Goal: Task Accomplishment & Management: Use online tool/utility

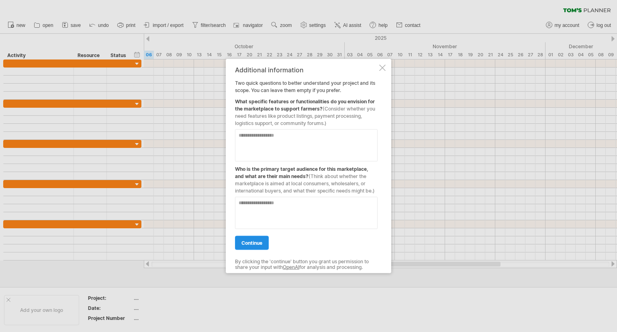
click at [255, 246] on link "continue" at bounding box center [252, 243] width 34 height 14
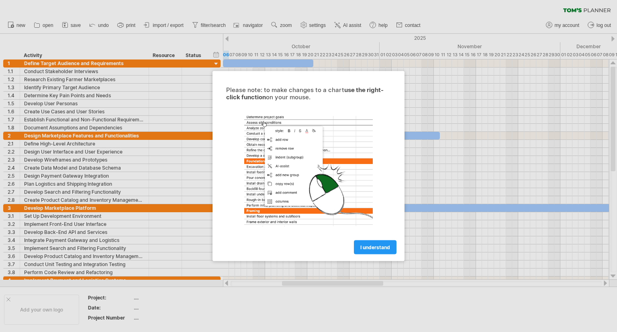
click at [370, 245] on span "I understand" at bounding box center [375, 247] width 30 height 6
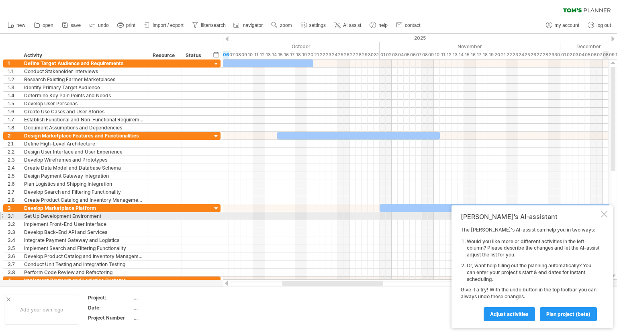
click at [600, 213] on div at bounding box center [603, 214] width 6 height 6
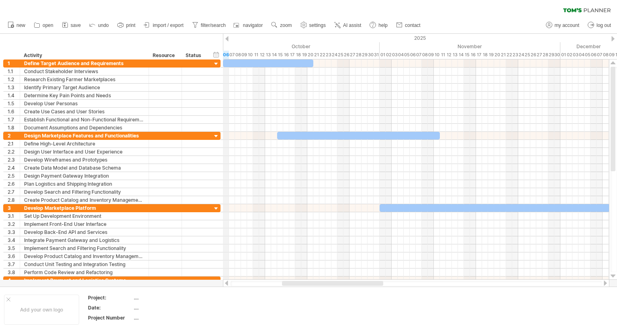
click at [226, 55] on div "06" at bounding box center [226, 55] width 6 height 8
click at [286, 136] on div at bounding box center [358, 136] width 163 height 8
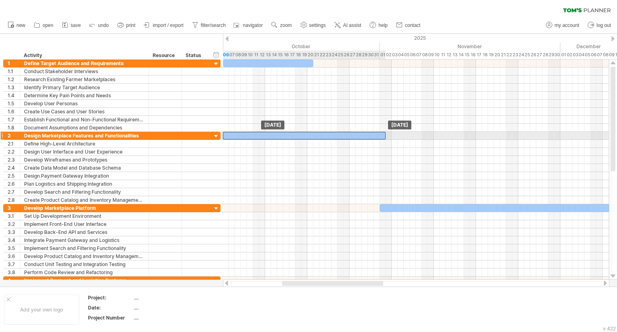
drag, startPoint x: 286, startPoint y: 136, endPoint x: 231, endPoint y: 136, distance: 54.6
click at [231, 136] on div at bounding box center [304, 136] width 163 height 8
click at [286, 135] on div at bounding box center [304, 136] width 163 height 8
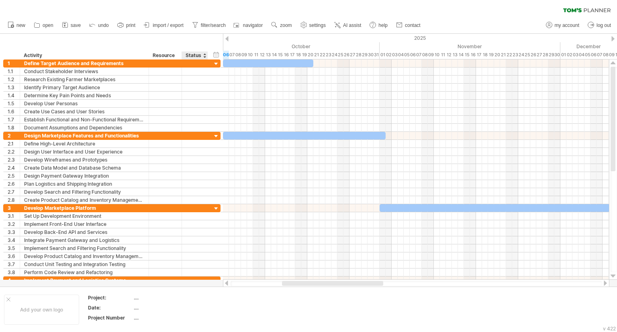
click at [204, 56] on div at bounding box center [204, 55] width 3 height 8
click at [164, 53] on div "Resource" at bounding box center [165, 55] width 24 height 8
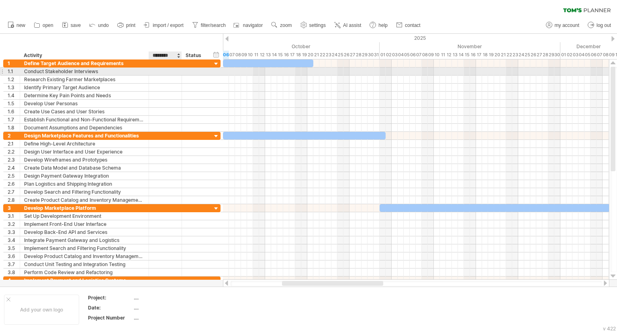
click at [161, 72] on div at bounding box center [165, 71] width 24 height 8
type input "****"
click at [189, 73] on div at bounding box center [195, 71] width 18 height 8
type input "*****"
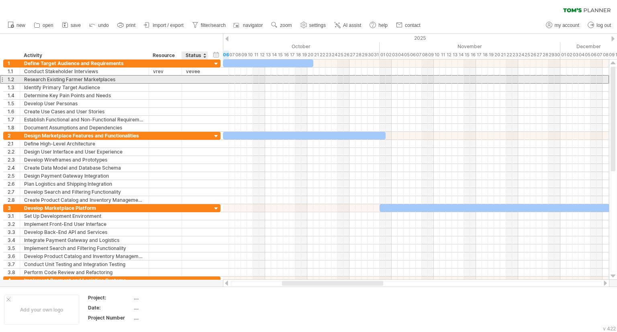
click at [210, 82] on div "**********" at bounding box center [111, 79] width 217 height 8
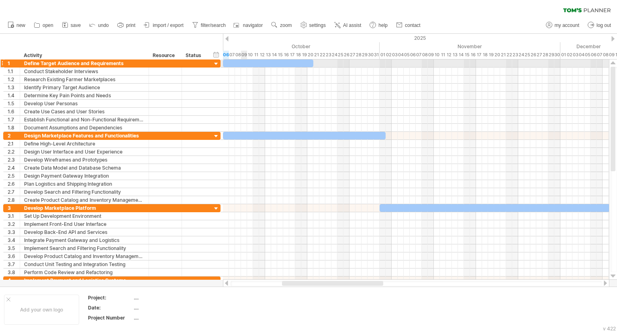
click at [245, 65] on div at bounding box center [268, 63] width 90 height 8
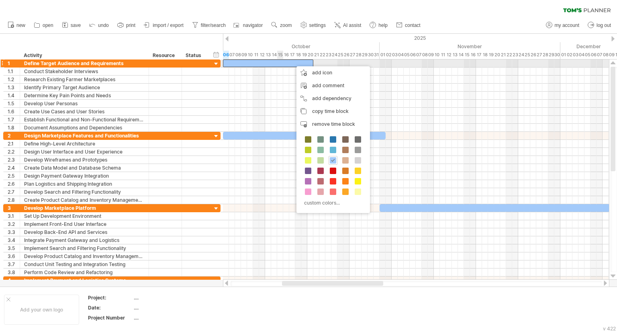
click at [277, 64] on div at bounding box center [268, 63] width 90 height 8
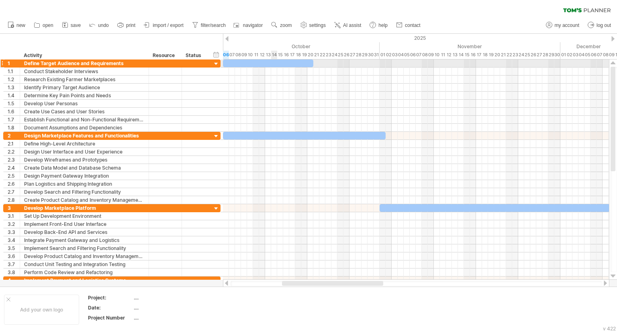
click at [275, 65] on div at bounding box center [268, 63] width 90 height 8
drag, startPoint x: 314, startPoint y: 62, endPoint x: 318, endPoint y: 63, distance: 4.1
click at [318, 63] on div "[DATE] - 15.5 days [DATE]" at bounding box center [416, 169] width 386 height 220
click at [313, 62] on div at bounding box center [270, 63] width 94 height 8
drag, startPoint x: 316, startPoint y: 63, endPoint x: 307, endPoint y: 63, distance: 9.2
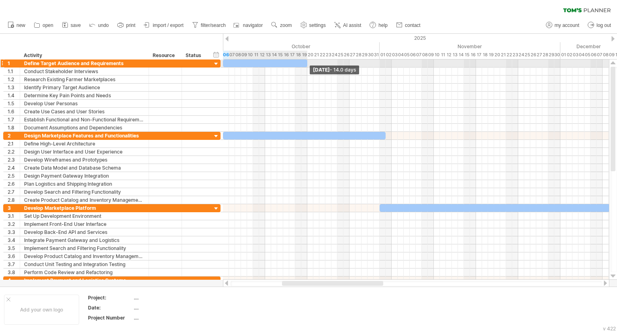
click at [307, 63] on span at bounding box center [306, 63] width 3 height 8
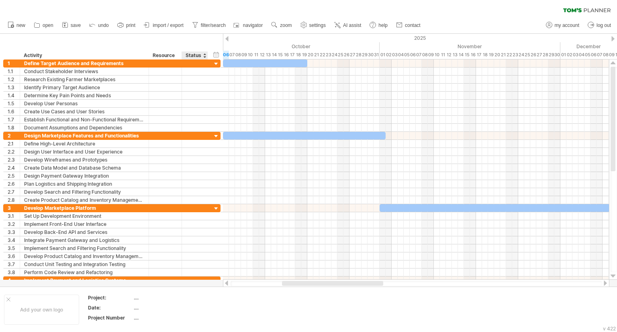
click at [204, 57] on div at bounding box center [204, 55] width 3 height 8
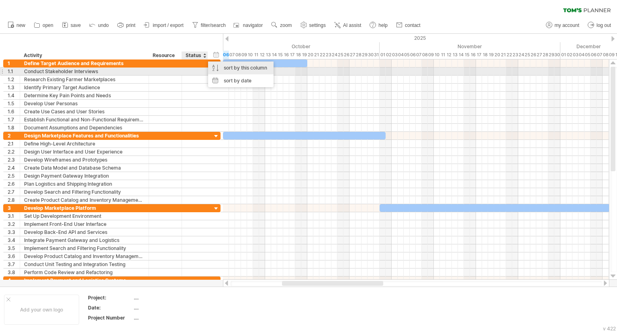
click at [238, 68] on div "sort by this column" at bounding box center [240, 67] width 65 height 13
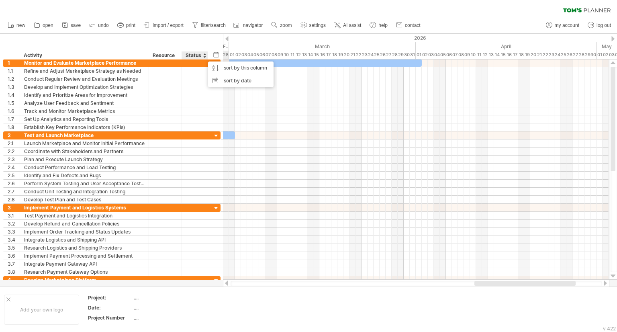
click at [199, 55] on div "Status" at bounding box center [194, 55] width 18 height 8
click at [220, 55] on div "hide start/end/duration show start/end/duration" at bounding box center [216, 54] width 8 height 8
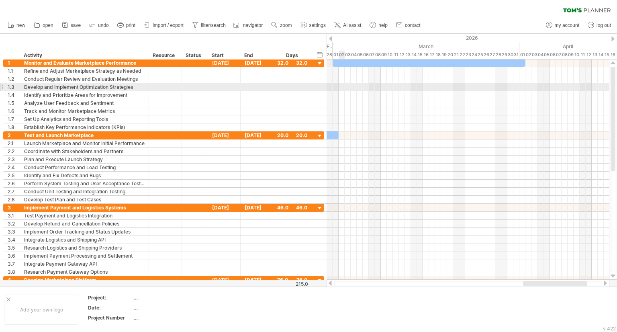
click at [350, 92] on div at bounding box center [467, 95] width 282 height 8
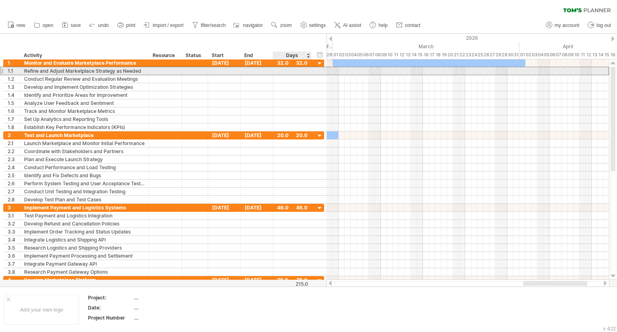
click at [295, 69] on div at bounding box center [292, 71] width 30 height 8
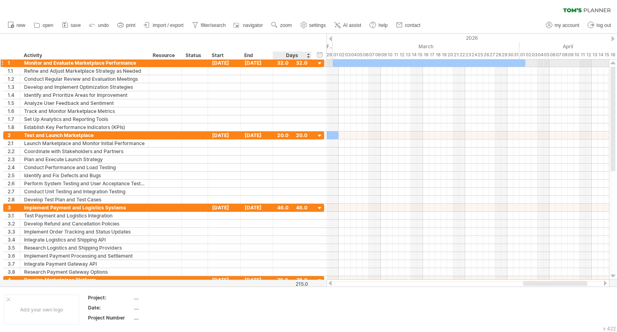
click at [321, 61] on div at bounding box center [320, 64] width 8 height 8
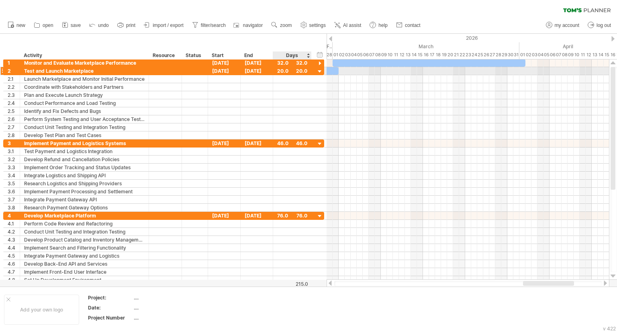
click at [318, 71] on div at bounding box center [320, 72] width 8 height 8
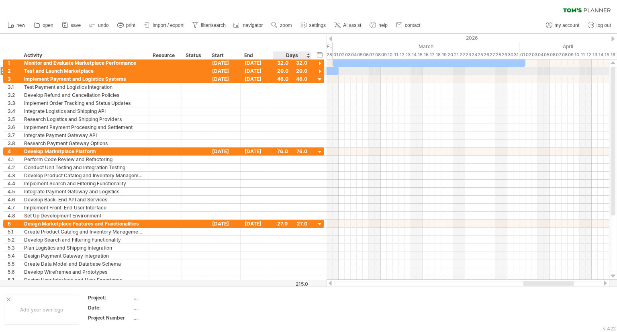
click at [320, 69] on div at bounding box center [320, 72] width 8 height 8
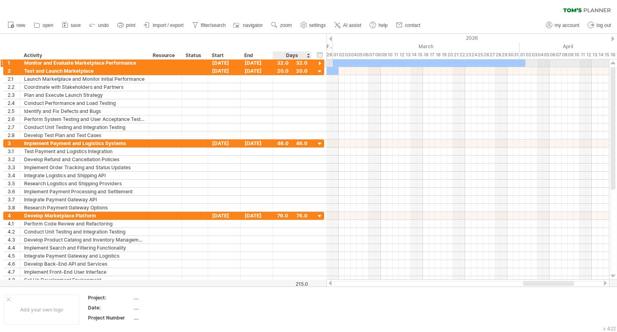
click at [320, 63] on div at bounding box center [320, 64] width 8 height 8
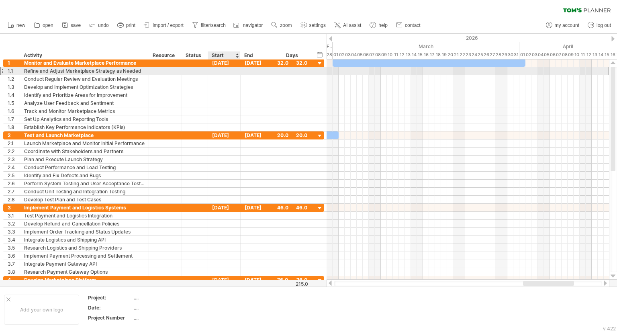
click at [214, 71] on div at bounding box center [224, 71] width 33 height 8
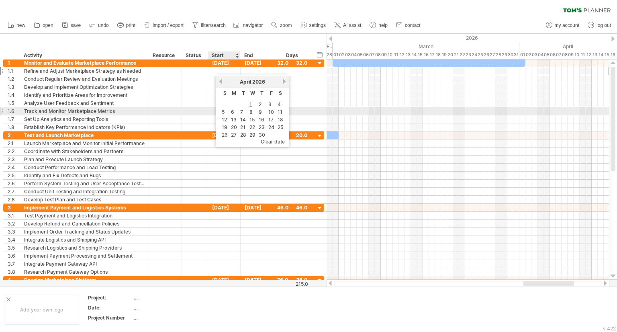
click at [235, 113] on td "6" at bounding box center [234, 111] width 8 height 7
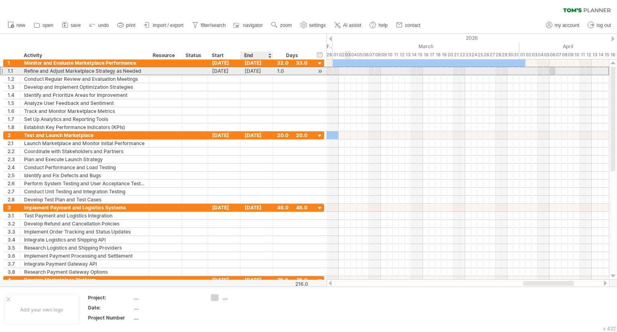
click at [261, 71] on div "[DATE]" at bounding box center [256, 71] width 33 height 8
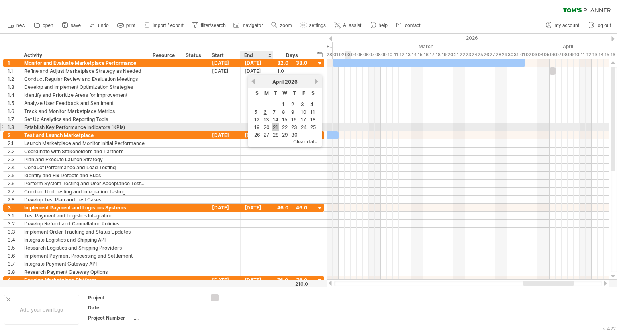
click at [276, 126] on link "21" at bounding box center [275, 127] width 7 height 8
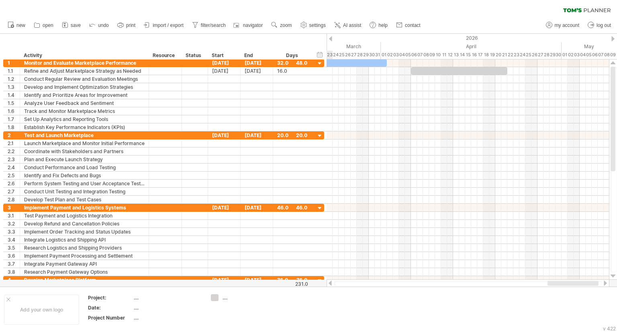
drag, startPoint x: 537, startPoint y: 285, endPoint x: 562, endPoint y: 281, distance: 24.7
click at [562, 281] on div at bounding box center [572, 283] width 51 height 5
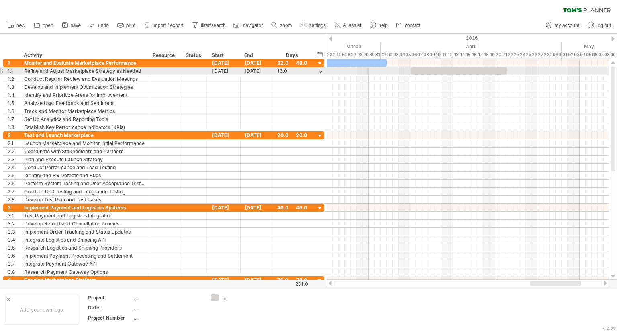
click at [436, 71] on div at bounding box center [459, 71] width 96 height 8
drag, startPoint x: 435, startPoint y: 71, endPoint x: 373, endPoint y: 71, distance: 61.8
click at [373, 71] on div at bounding box center [395, 71] width 96 height 8
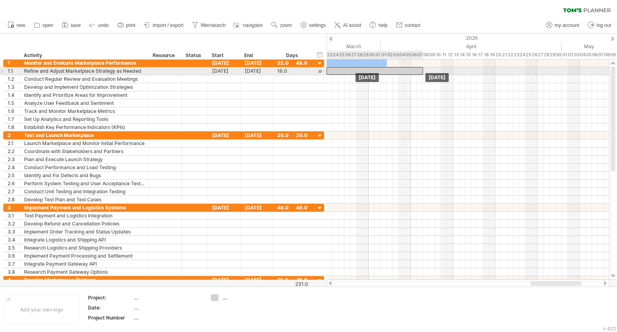
drag, startPoint x: 369, startPoint y: 69, endPoint x: 348, endPoint y: 73, distance: 22.0
click at [348, 73] on div at bounding box center [374, 71] width 96 height 8
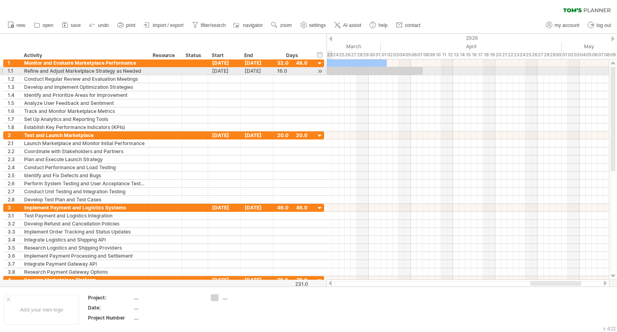
click at [322, 72] on div at bounding box center [320, 71] width 8 height 8
click at [337, 73] on div at bounding box center [380, 71] width 96 height 8
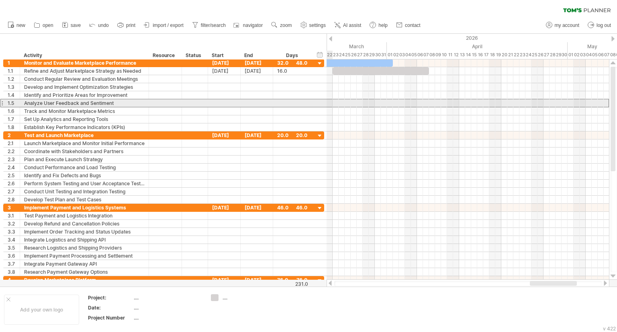
click at [299, 101] on div at bounding box center [292, 103] width 30 height 8
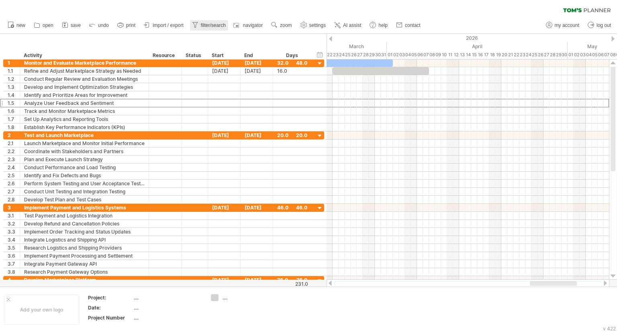
click at [210, 26] on span "filter/search" at bounding box center [213, 25] width 25 height 6
type input "**********"
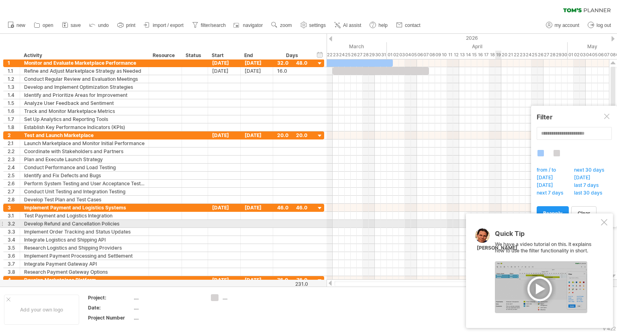
click at [605, 222] on div at bounding box center [603, 222] width 6 height 6
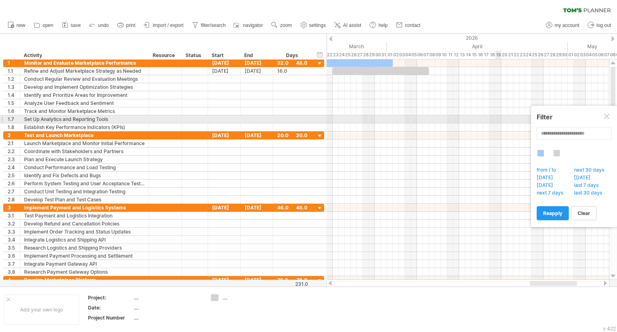
click at [607, 114] on div at bounding box center [607, 117] width 6 height 6
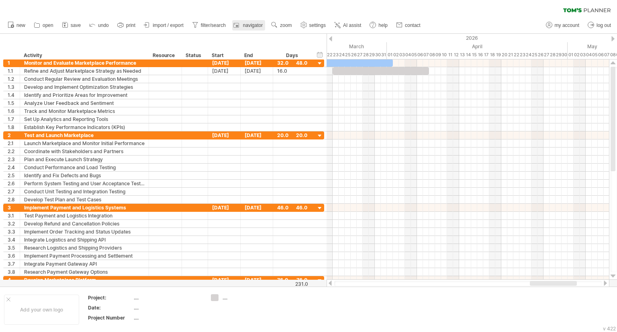
click at [257, 23] on span "navigator" at bounding box center [253, 25] width 20 height 6
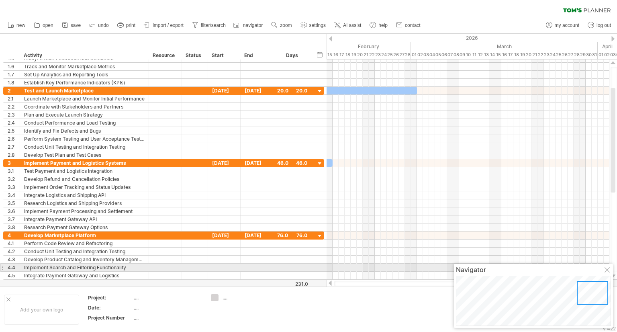
click at [605, 269] on div at bounding box center [607, 270] width 6 height 6
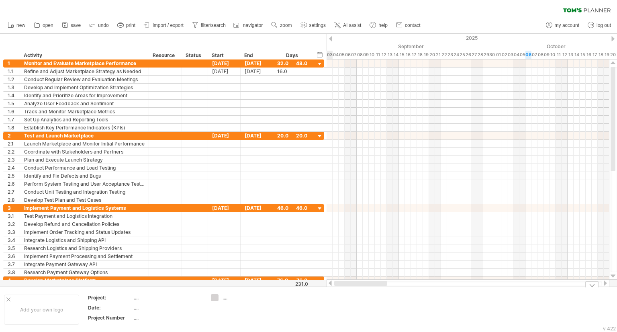
drag, startPoint x: 527, startPoint y: 282, endPoint x: 325, endPoint y: 293, distance: 202.6
click at [325, 293] on div "Trying to reach [DOMAIN_NAME] Connected again... 0% clear filter new 1" at bounding box center [308, 166] width 617 height 332
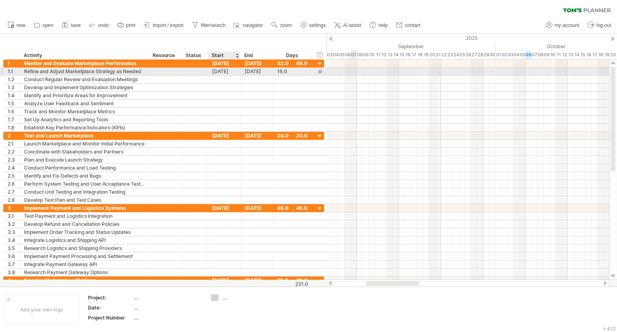
click at [218, 69] on div "[DATE]" at bounding box center [224, 71] width 33 height 8
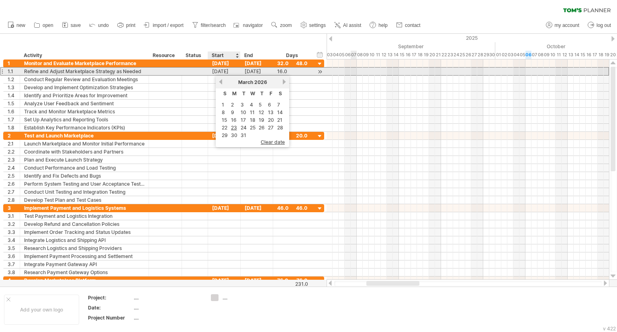
click at [224, 72] on div "[DATE]" at bounding box center [224, 71] width 33 height 8
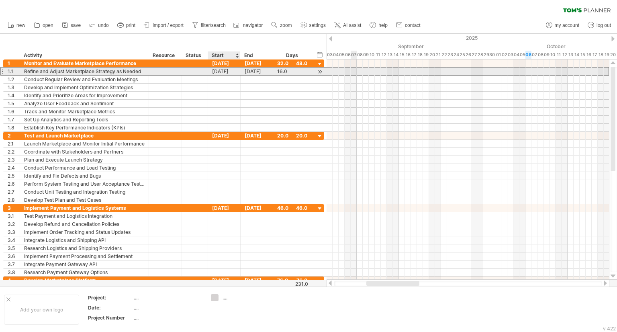
click at [224, 72] on div "[DATE]" at bounding box center [224, 71] width 33 height 8
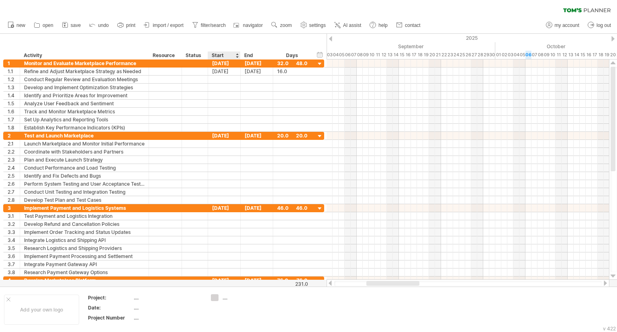
click at [232, 53] on div "Start" at bounding box center [224, 55] width 24 height 8
click at [231, 55] on div "Start" at bounding box center [224, 55] width 24 height 8
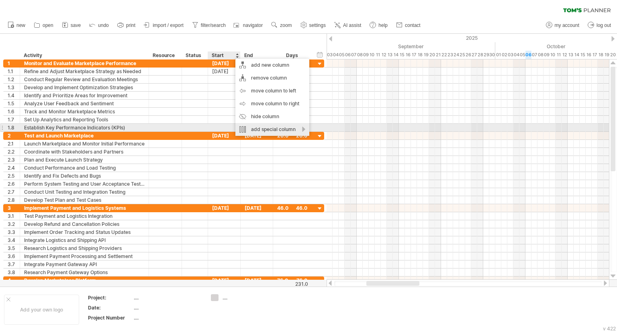
click at [275, 131] on div "add special column" at bounding box center [272, 129] width 74 height 13
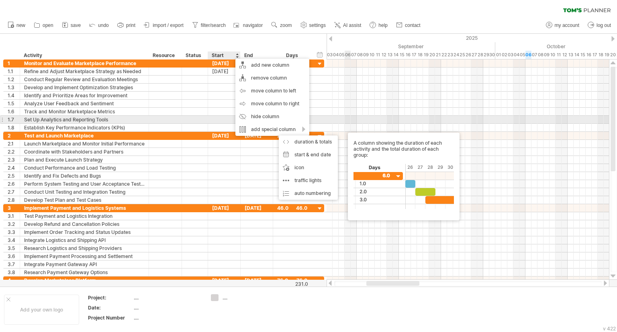
click at [350, 122] on div at bounding box center [467, 120] width 282 height 8
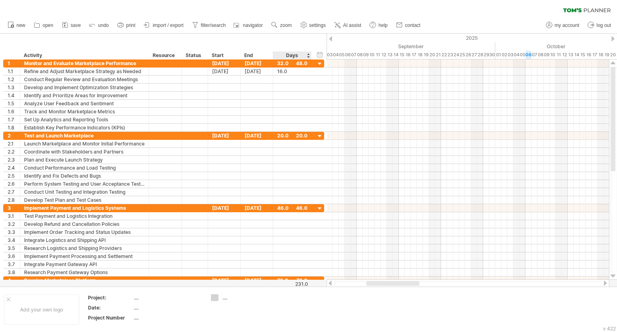
click at [302, 57] on div "Days" at bounding box center [292, 55] width 38 height 8
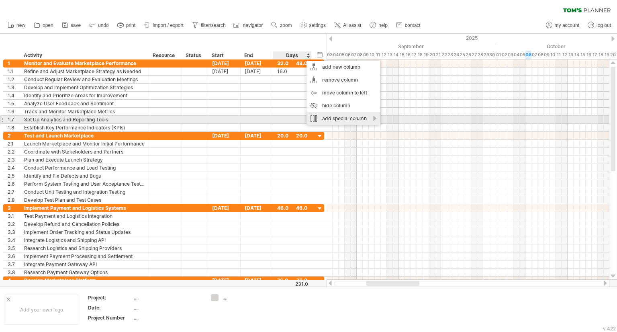
click at [341, 119] on div "add special column" at bounding box center [343, 118] width 74 height 13
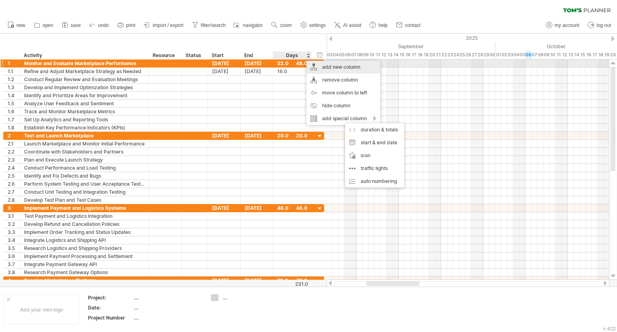
click at [358, 66] on div "add new column" at bounding box center [343, 67] width 74 height 13
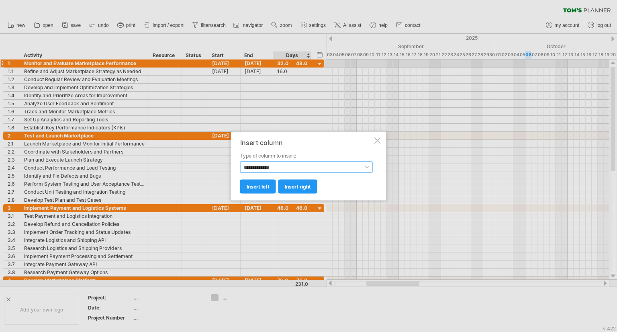
click at [304, 164] on select "**********" at bounding box center [306, 166] width 132 height 11
select select "********"
click at [240, 161] on select "**********" at bounding box center [306, 166] width 132 height 11
click at [303, 188] on span "insert right" at bounding box center [298, 186] width 26 height 6
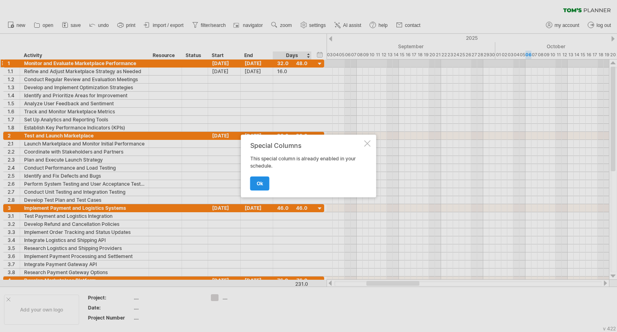
click at [262, 183] on span "ok" at bounding box center [259, 183] width 6 height 6
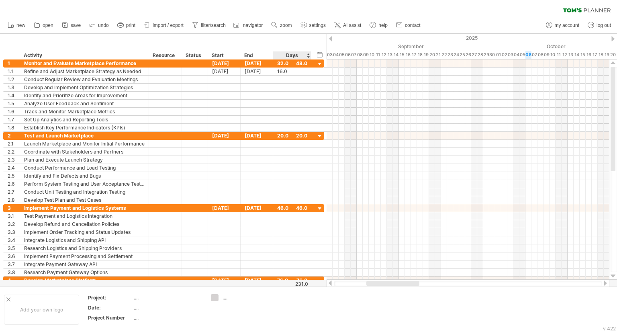
click at [313, 55] on div "hide start/end/duration show start/end/duration ******** Activity ******** Reso…" at bounding box center [163, 47] width 326 height 26
click at [204, 56] on div at bounding box center [204, 55] width 3 height 8
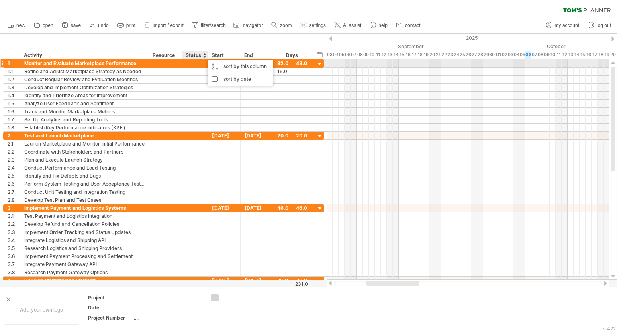
click at [196, 65] on div at bounding box center [195, 63] width 18 height 8
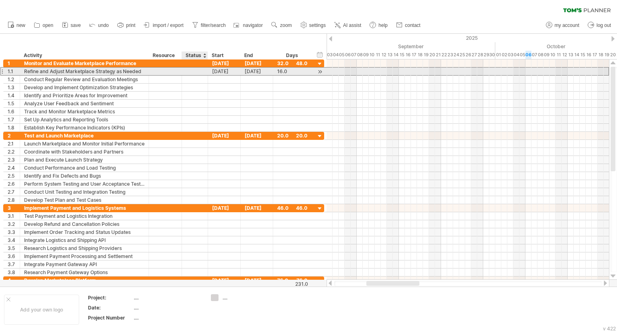
click at [196, 71] on div at bounding box center [195, 71] width 18 height 8
